Goal: Transaction & Acquisition: Obtain resource

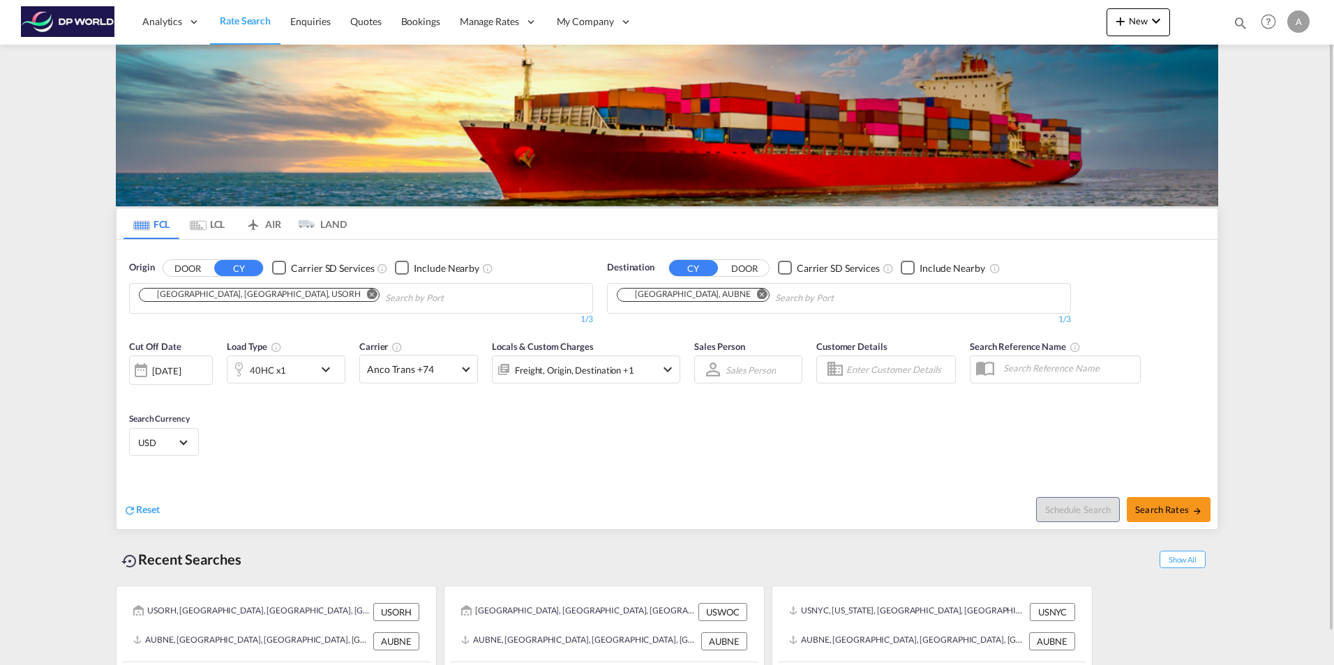
click at [385, 301] on input "Chips input." at bounding box center [451, 298] width 133 height 22
click at [367, 296] on md-icon "Remove" at bounding box center [372, 294] width 10 height 10
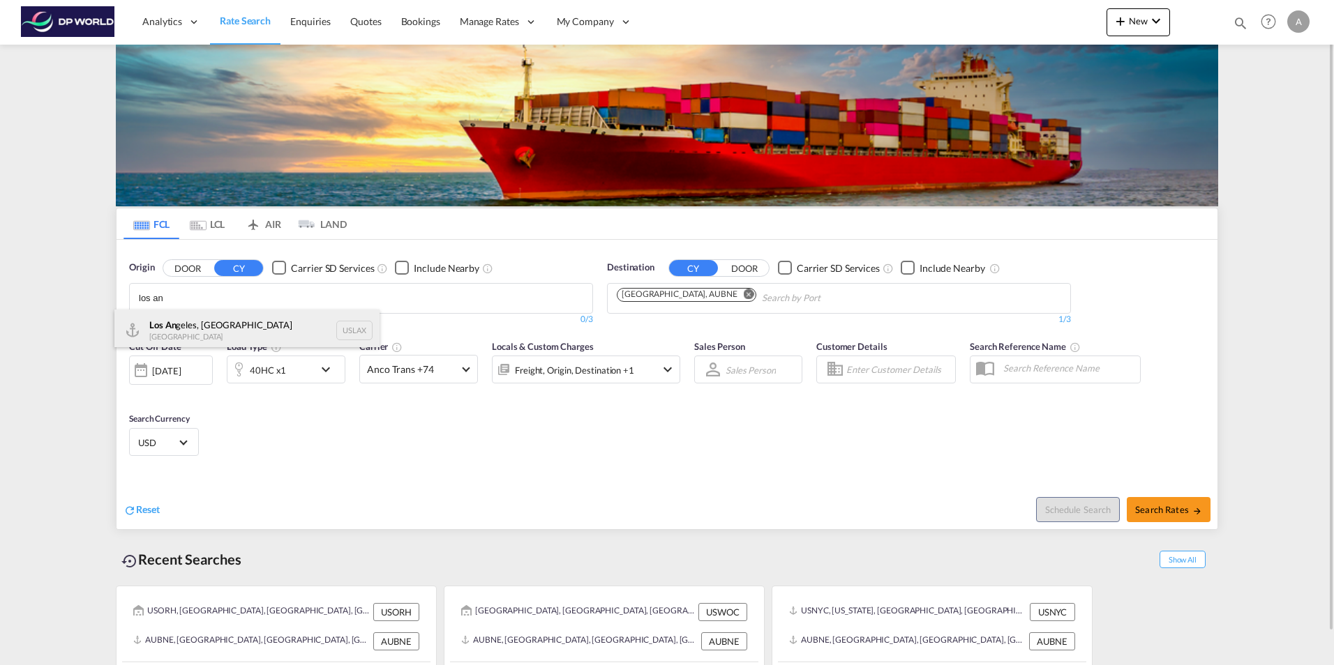
type input "los an"
click at [158, 323] on div "Los An geles, [GEOGRAPHIC_DATA] [GEOGRAPHIC_DATA] USLAX" at bounding box center [246, 331] width 265 height 42
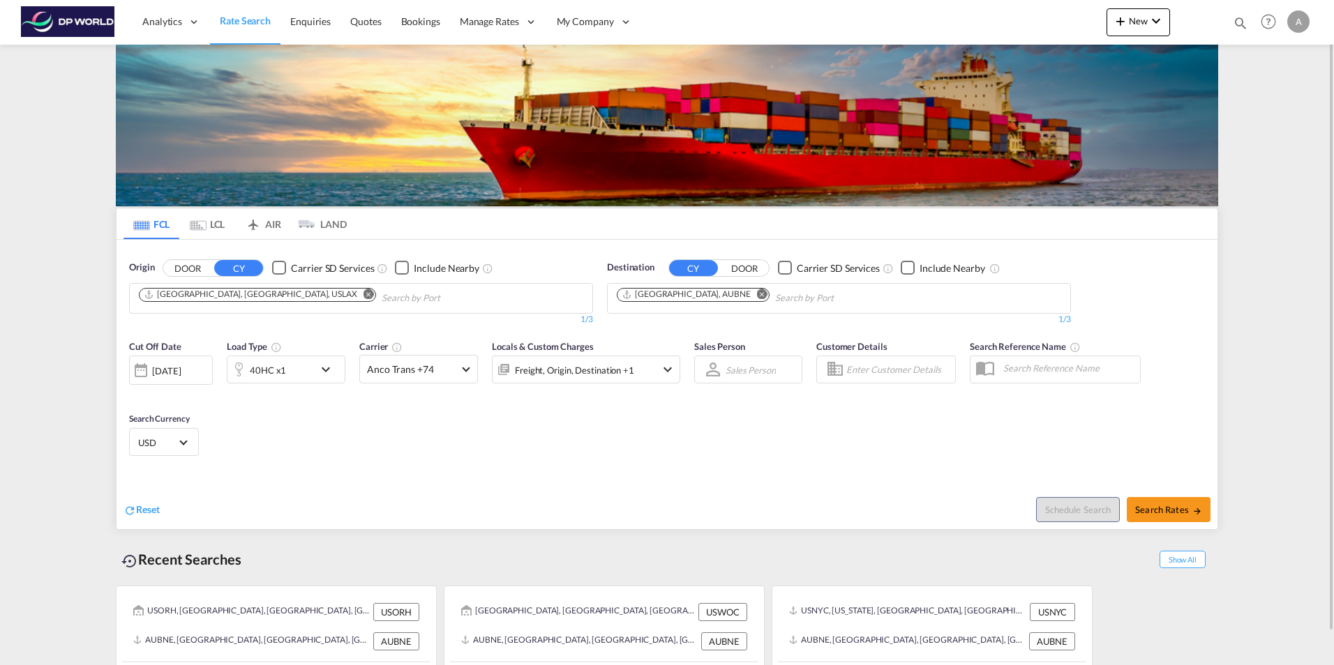
click at [757, 293] on md-icon "Remove" at bounding box center [762, 294] width 10 height 10
click at [711, 293] on input "Chips input." at bounding box center [683, 298] width 133 height 22
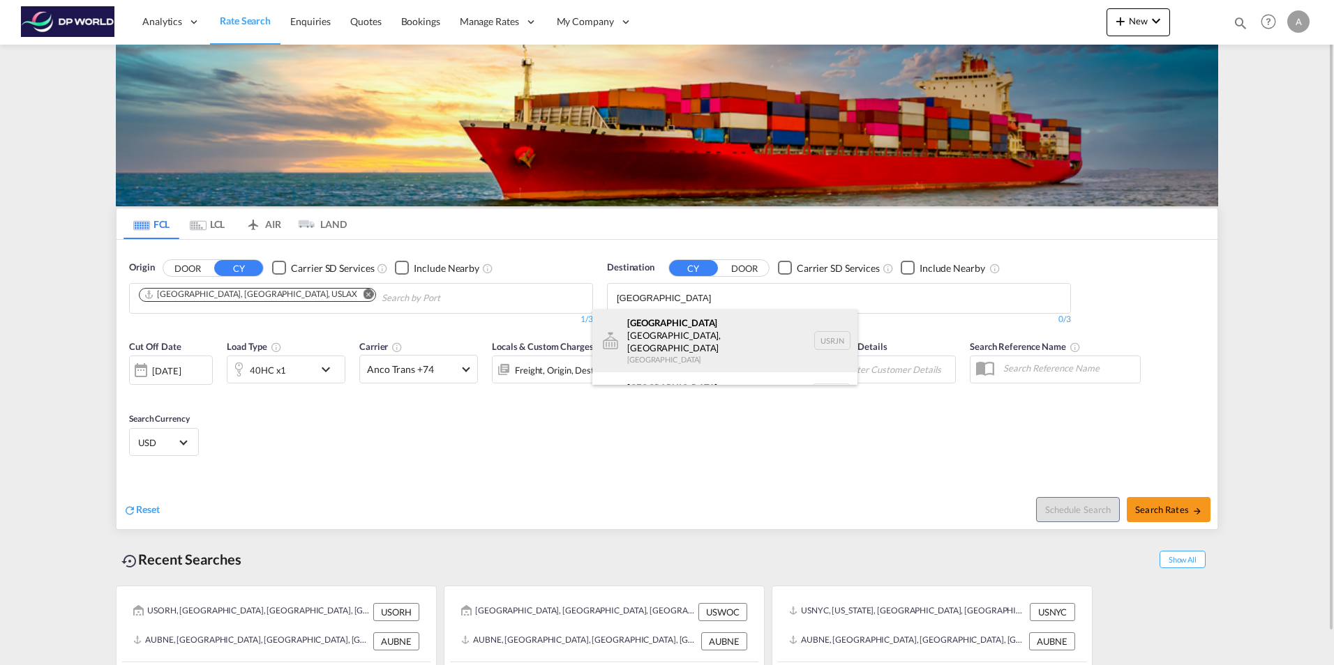
type input "[GEOGRAPHIC_DATA]"
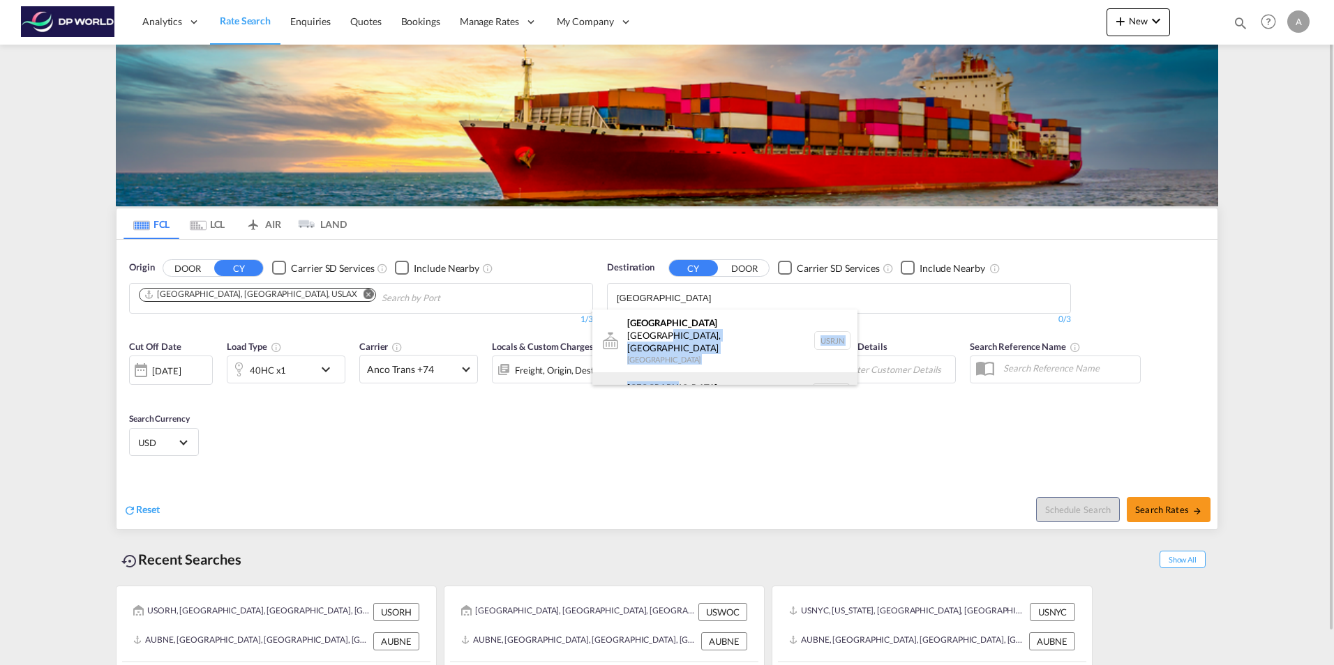
scroll to position [8, 0]
drag, startPoint x: 702, startPoint y: 322, endPoint x: 678, endPoint y: 355, distance: 40.5
click at [693, 375] on ul "[GEOGRAPHIC_DATA], [GEOGRAPHIC_DATA] [GEOGRAPHIC_DATA] USRJN [GEOGRAPHIC_DATA] …" at bounding box center [724, 353] width 265 height 105
click at [658, 364] on div "[GEOGRAPHIC_DATA] [GEOGRAPHIC_DATA] NLRTM" at bounding box center [724, 385] width 265 height 42
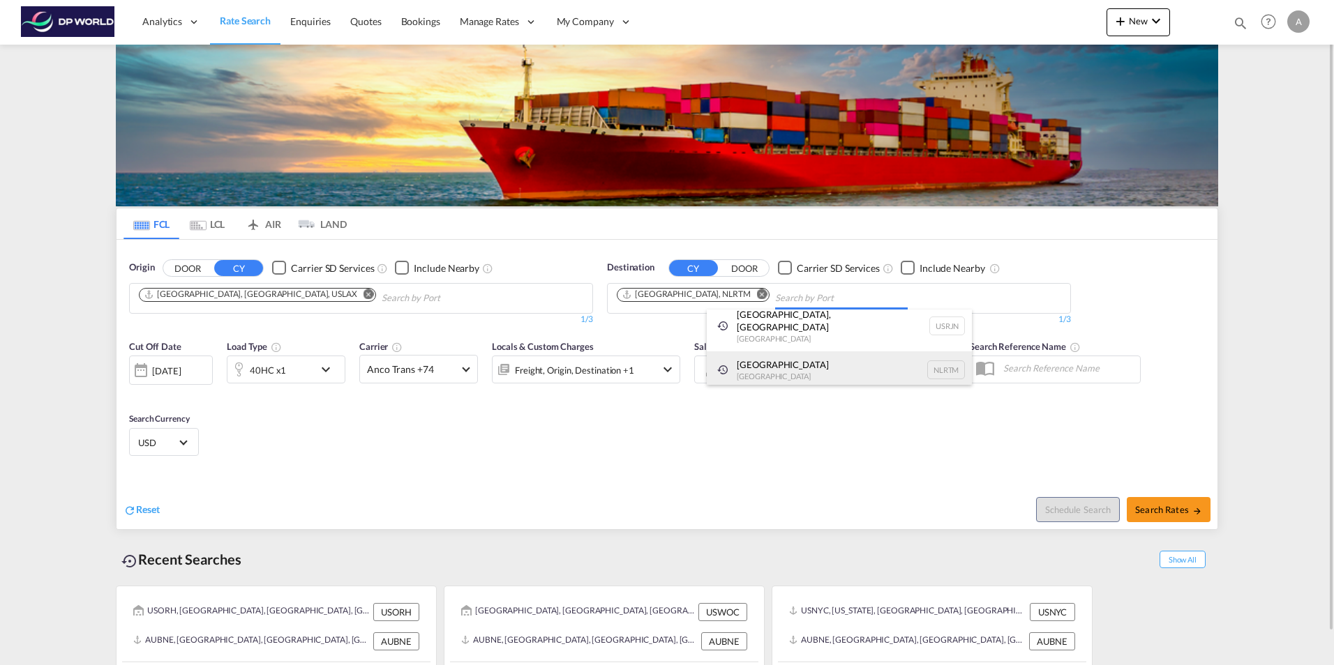
scroll to position [0, 0]
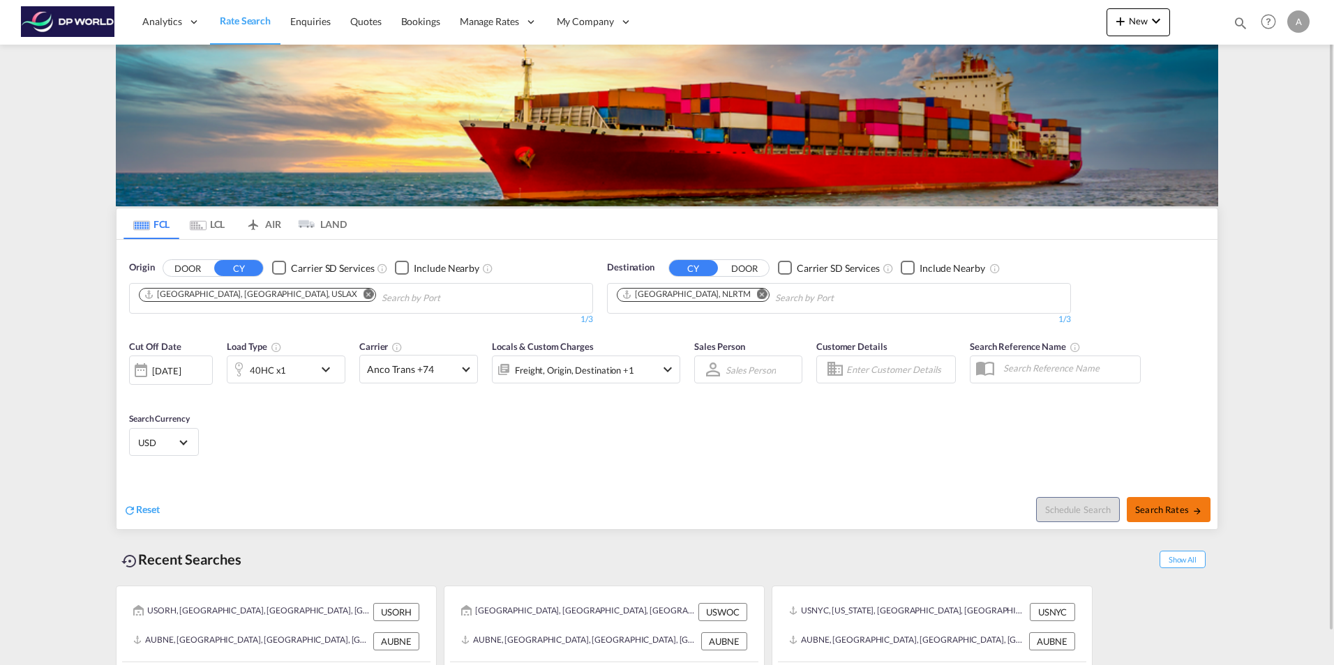
click at [1168, 513] on span "Search Rates" at bounding box center [1168, 509] width 67 height 11
type input "USLAX to NLRTM / [DATE]"
